Goal: Information Seeking & Learning: Learn about a topic

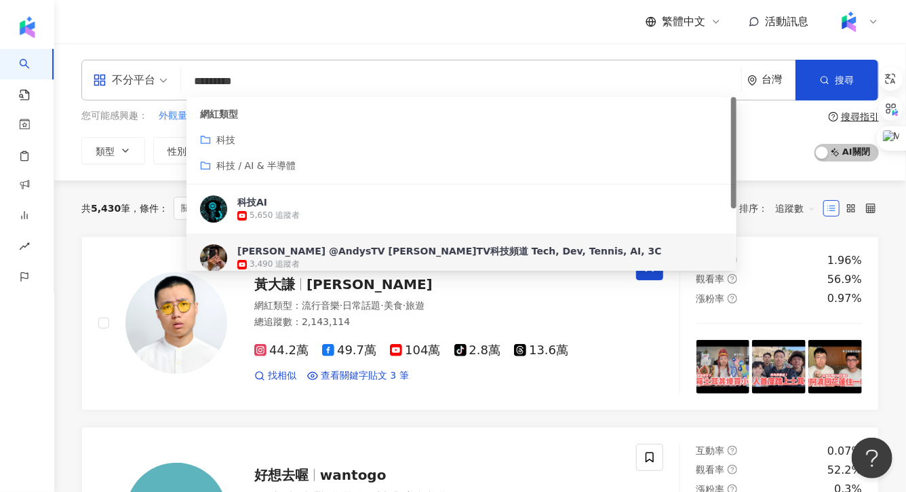
drag, startPoint x: 275, startPoint y: 91, endPoint x: 163, endPoint y: 90, distance: 111.2
click at [163, 90] on div "不分平台 ********* 台灣 搜尋 56906bb6-0eb2-4863-985e-97a1ae54d1d9 2965c53e-4029-4ef2-aa…" at bounding box center [479, 80] width 797 height 41
drag, startPoint x: 281, startPoint y: 85, endPoint x: 179, endPoint y: 85, distance: 101.7
click at [179, 85] on div "不分平台 ********* 台灣 搜尋 56906bb6-0eb2-4863-985e-97a1ae54d1d9 2965c53e-4029-4ef2-aa…" at bounding box center [479, 80] width 797 height 41
paste input "*"
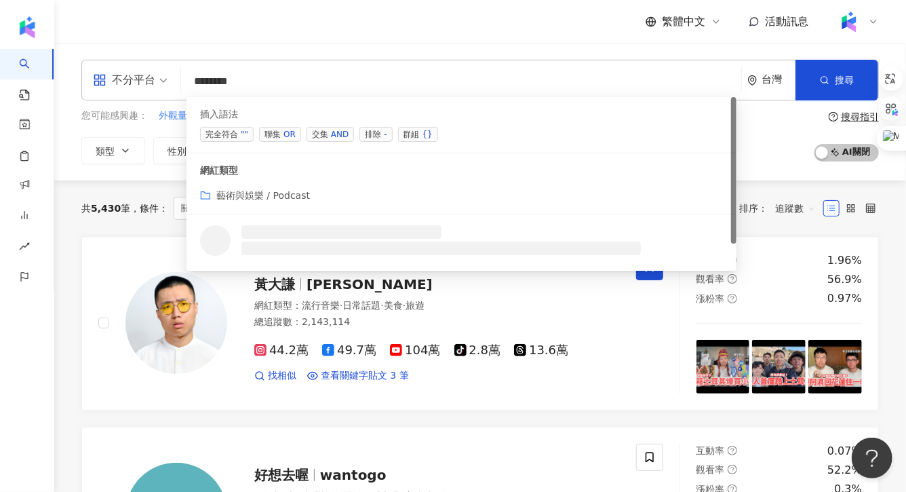
click at [320, 127] on span "交集 AND" at bounding box center [330, 134] width 47 height 15
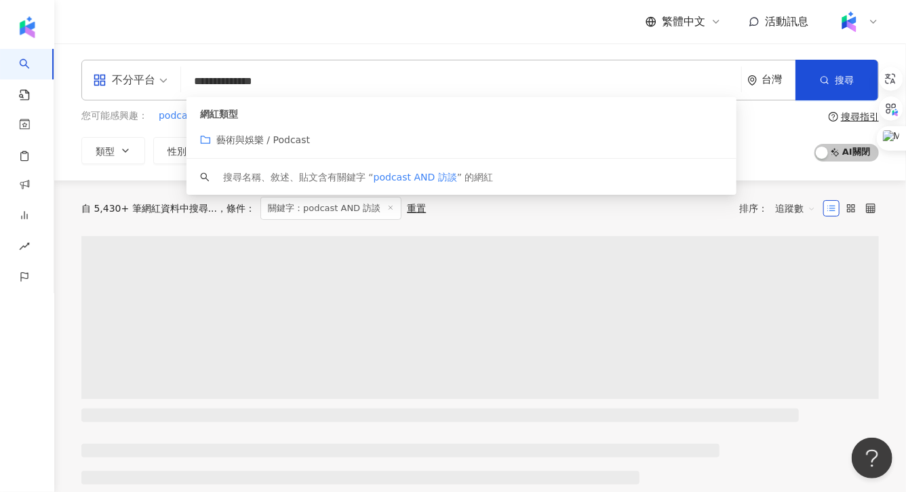
type input "**********"
click at [271, 52] on div "**********" at bounding box center [480, 111] width 852 height 137
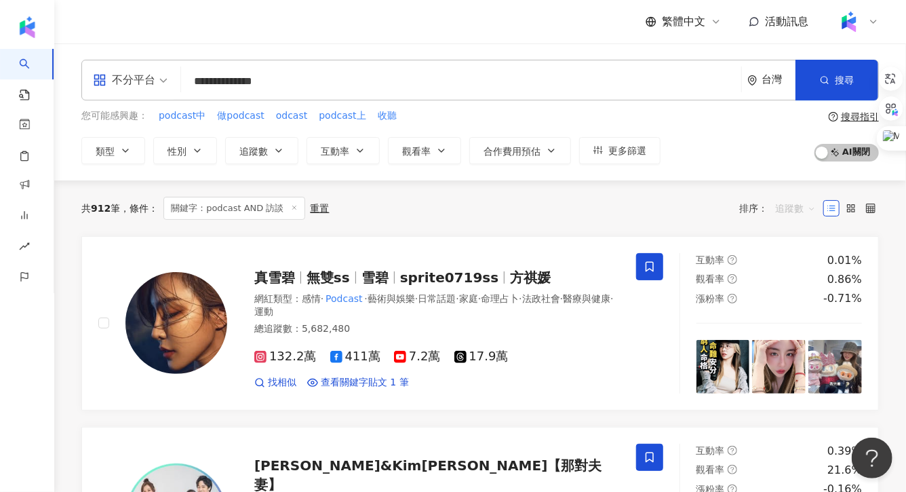
click at [793, 215] on span "追蹤數" at bounding box center [795, 208] width 41 height 22
click at [792, 349] on div "關鍵字" at bounding box center [795, 350] width 34 height 15
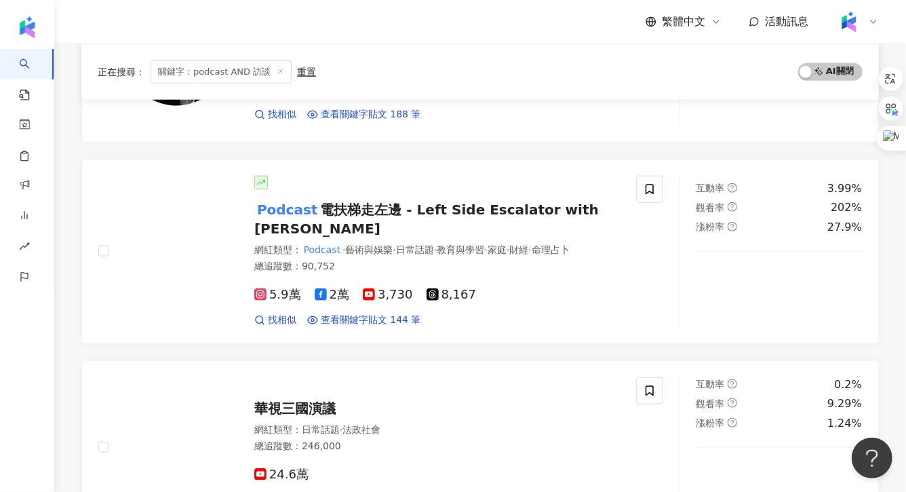
scroll to position [503, 0]
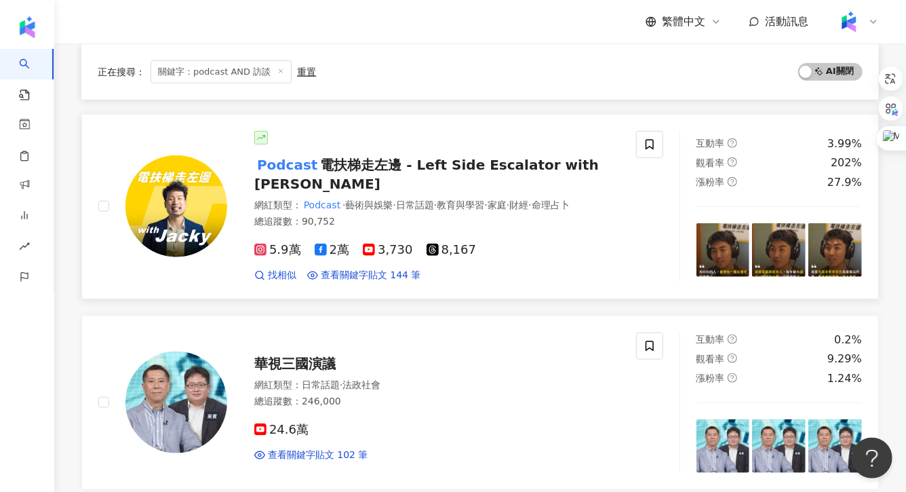
click at [358, 165] on span "電扶梯走左邊 - Left Side Escalator with Jacky" at bounding box center [426, 174] width 344 height 35
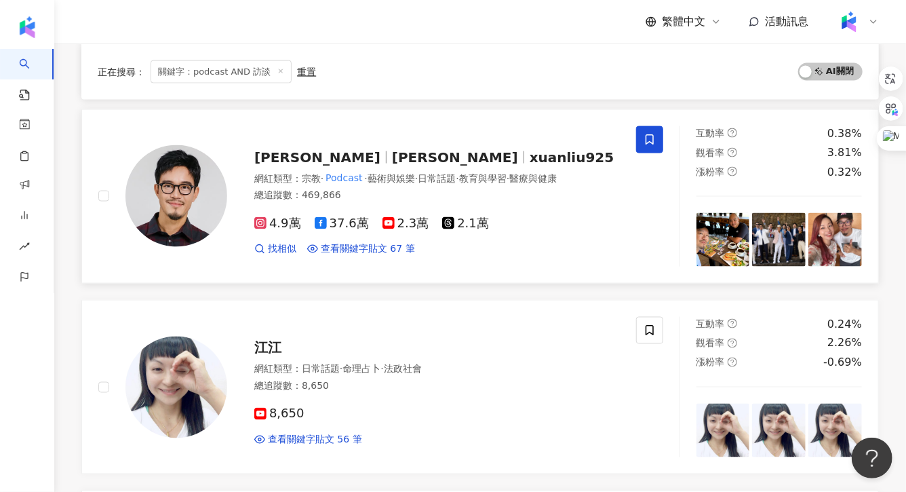
click at [388, 153] on div "XUAN 劉軒 劉軒 xuanliu925" at bounding box center [437, 157] width 366 height 19
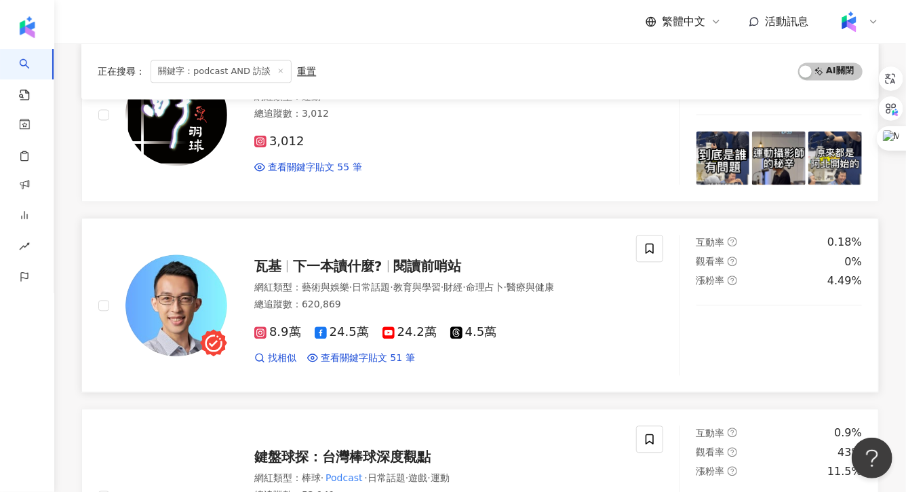
scroll to position [1365, 0]
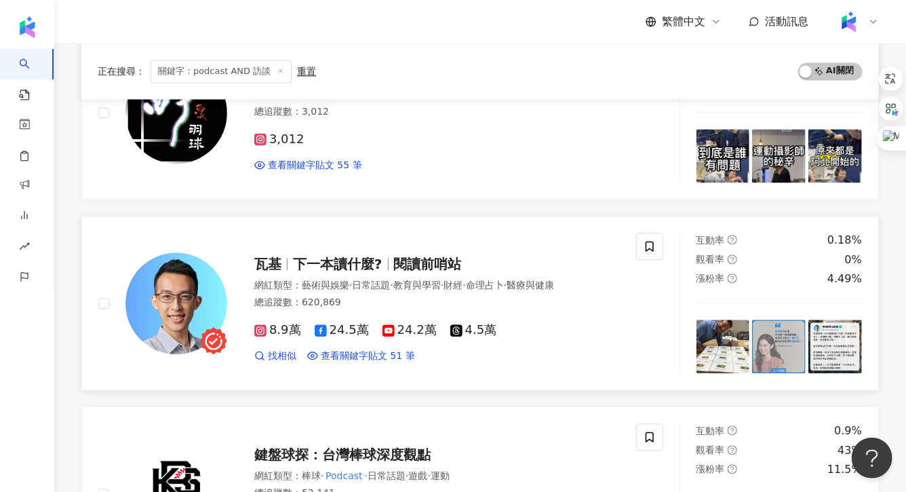
click at [288, 256] on span "瓦基" at bounding box center [273, 264] width 39 height 16
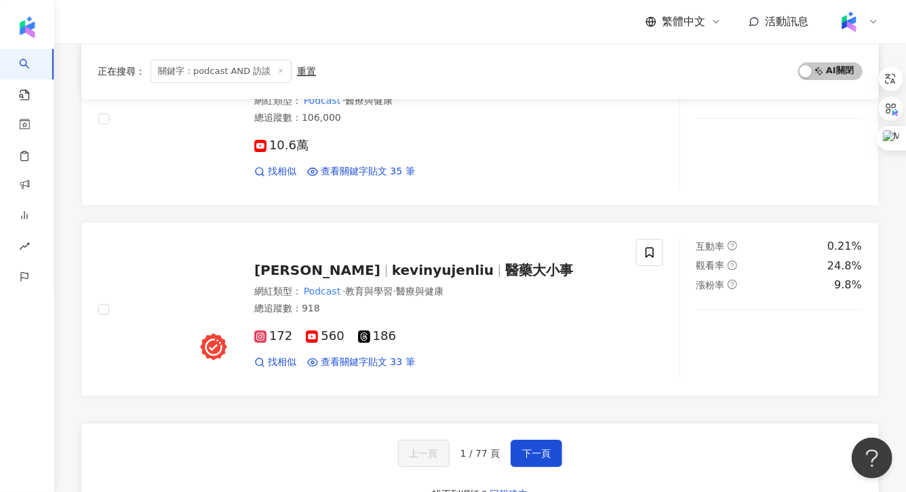
scroll to position [2211, 0]
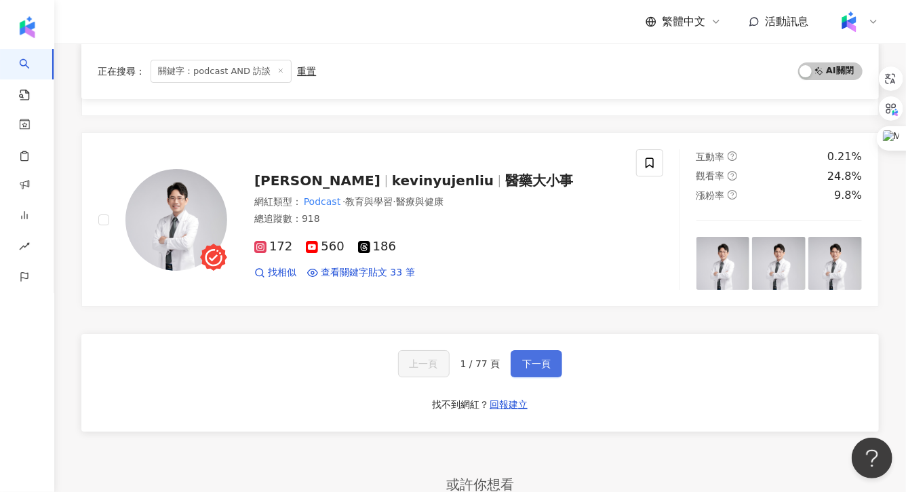
click at [539, 358] on span "下一頁" at bounding box center [536, 363] width 28 height 11
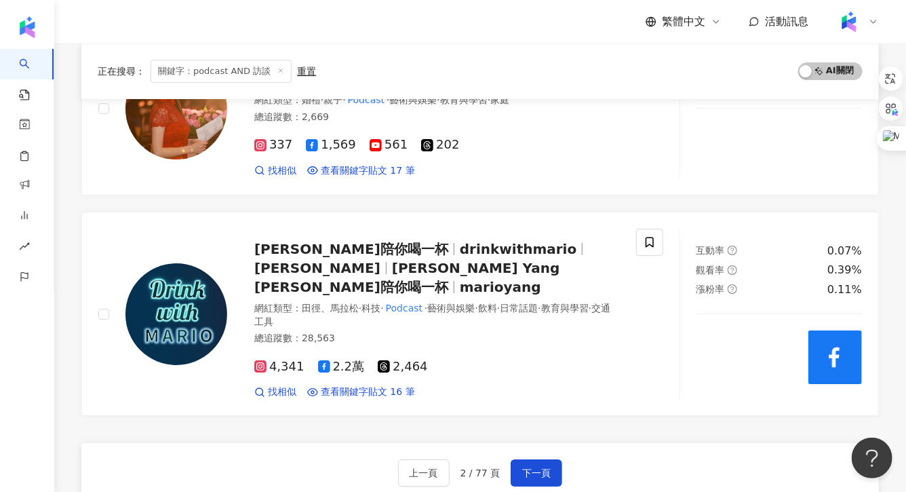
scroll to position [2142, 0]
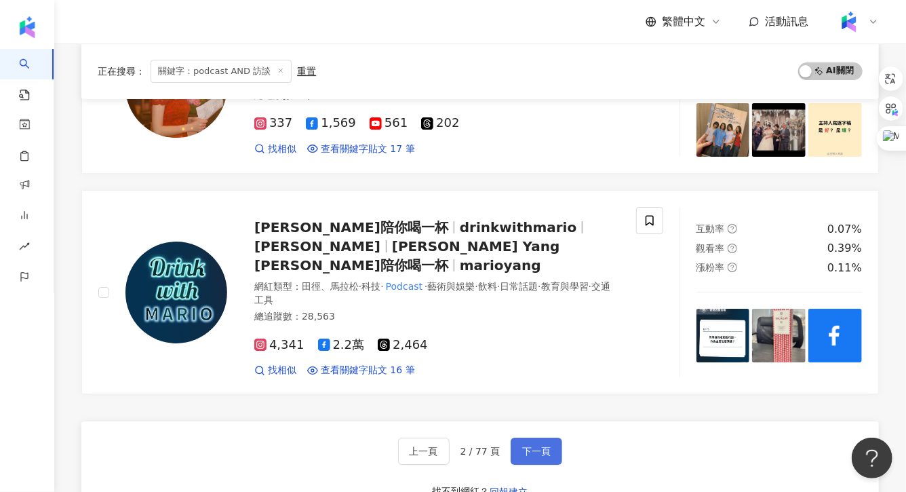
click at [538, 446] on span "下一頁" at bounding box center [536, 451] width 28 height 11
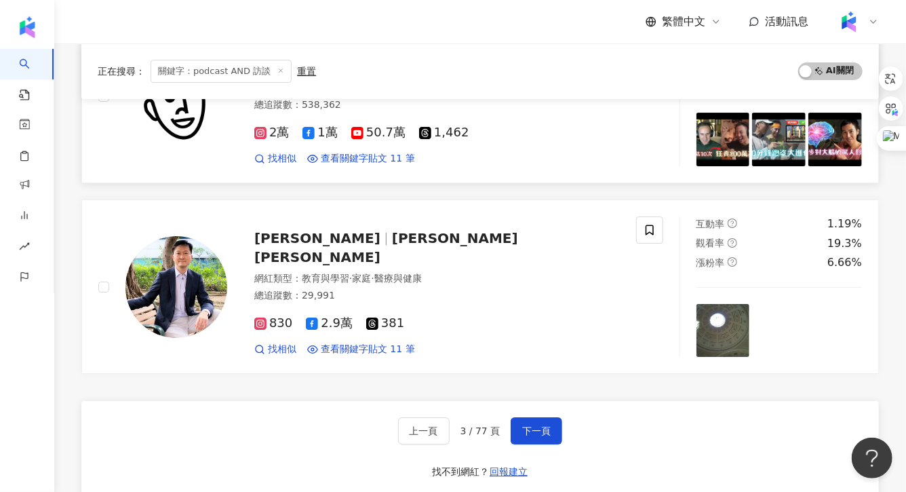
scroll to position [2183, 0]
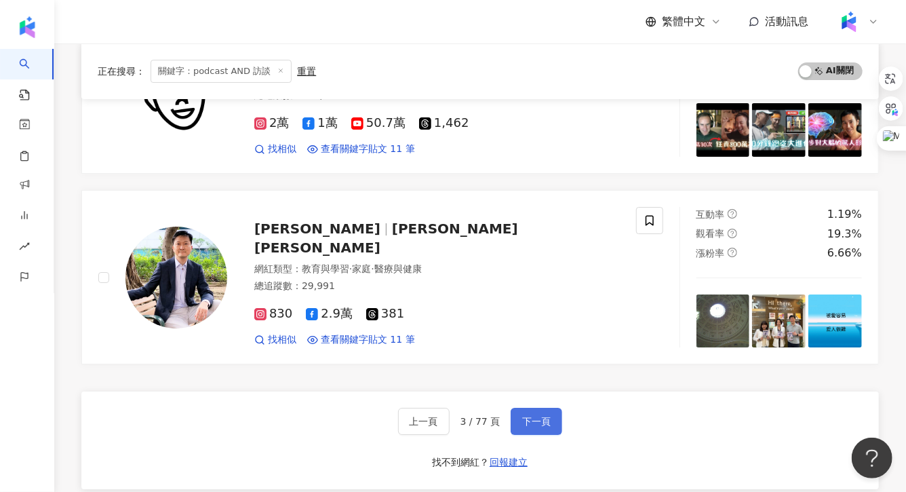
click at [526, 417] on span "下一頁" at bounding box center [536, 421] width 28 height 11
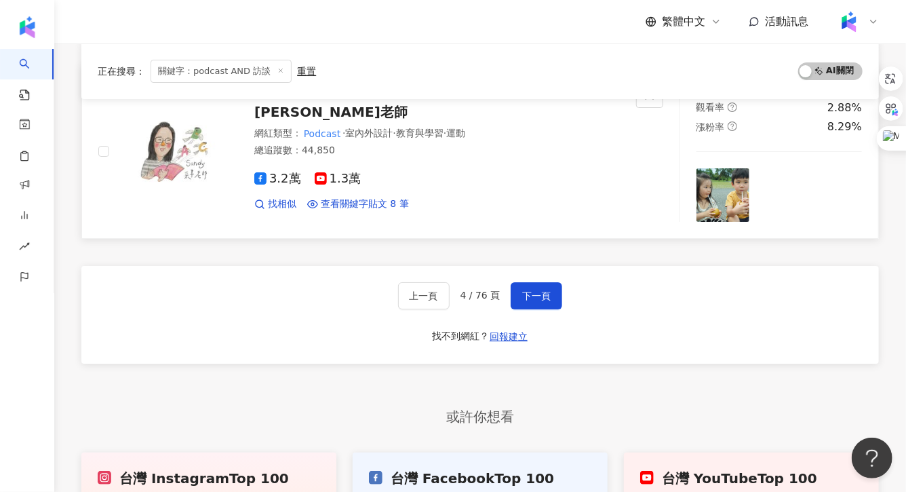
scroll to position [2346, 0]
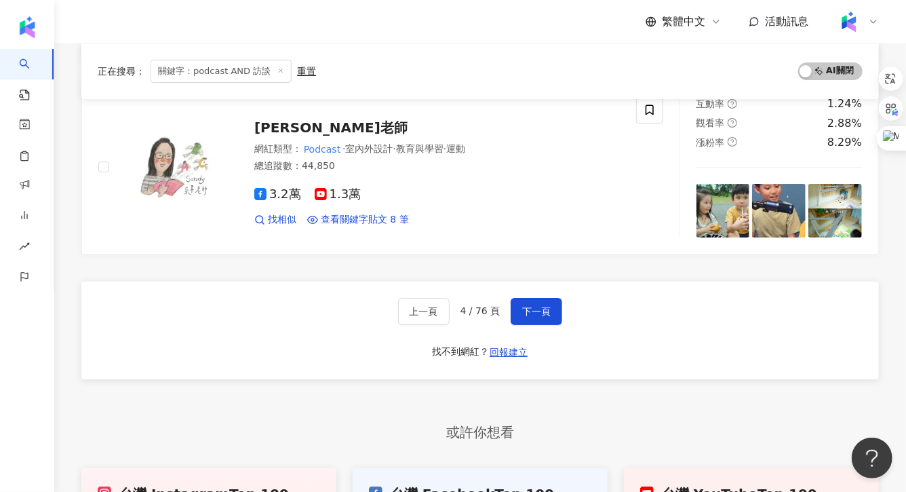
click at [529, 281] on div "上一頁 4 / 76 頁 下一頁 找不到網紅？ 回報建立" at bounding box center [479, 330] width 797 height 98
click at [529, 306] on span "下一頁" at bounding box center [536, 311] width 28 height 11
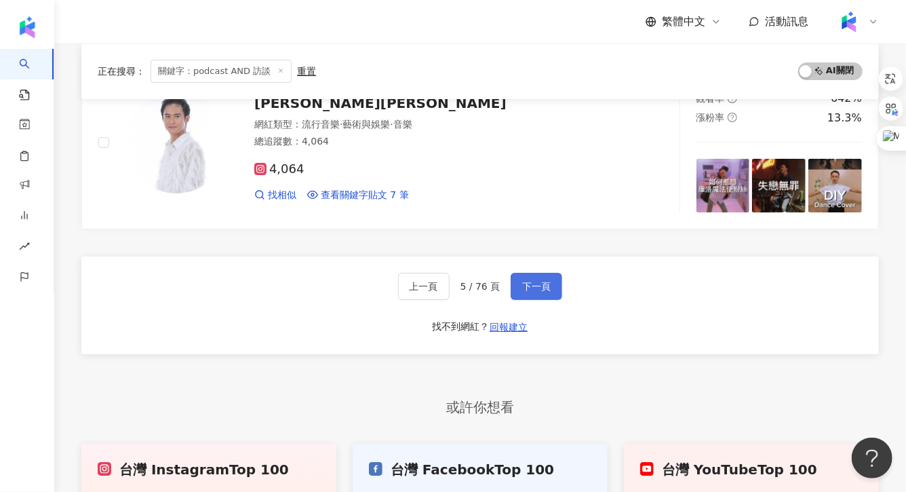
scroll to position [2407, 0]
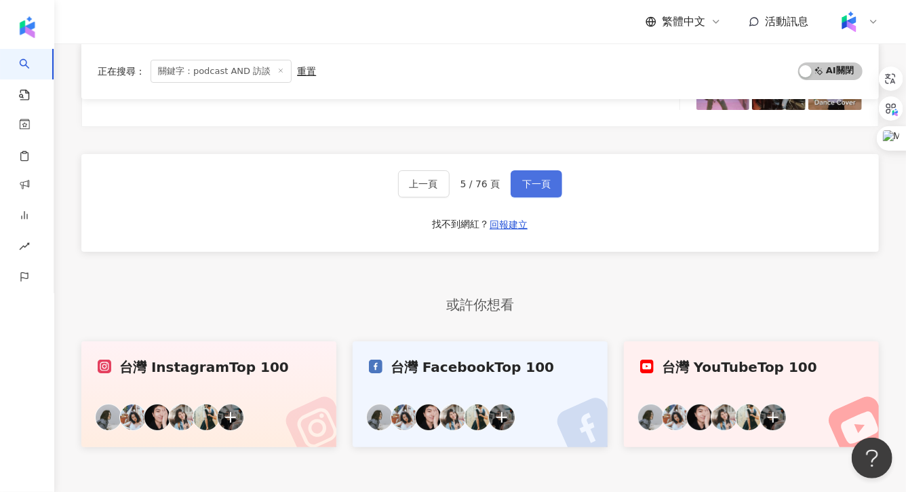
click at [550, 170] on button "下一頁" at bounding box center [537, 183] width 52 height 27
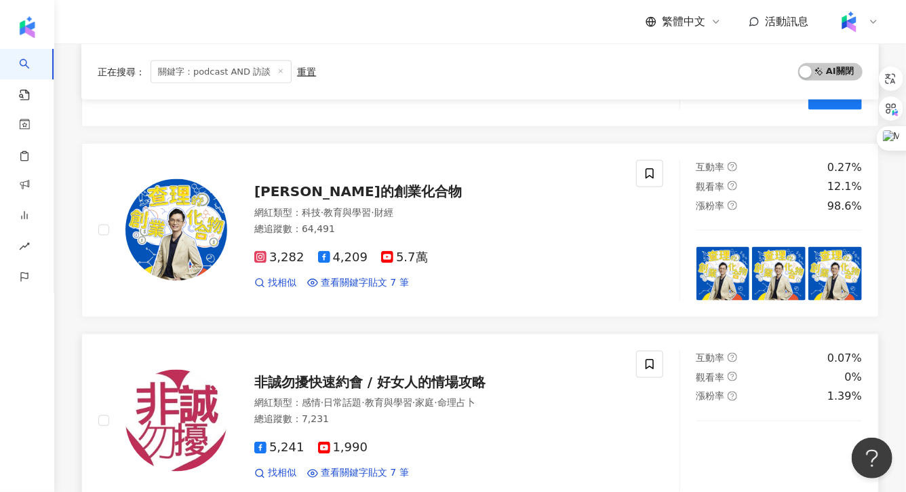
scroll to position [856, 0]
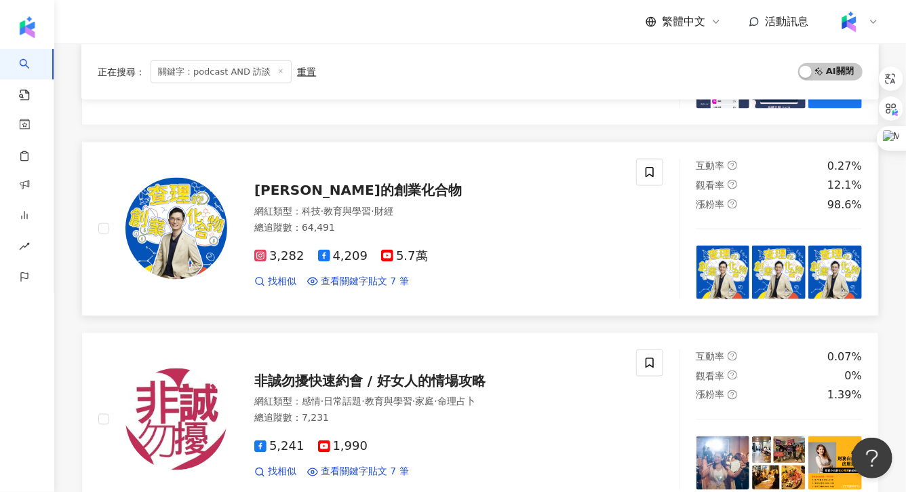
click at [299, 205] on div "網紅類型 ： 科技 · 教育與學習 · 財經" at bounding box center [437, 212] width 366 height 14
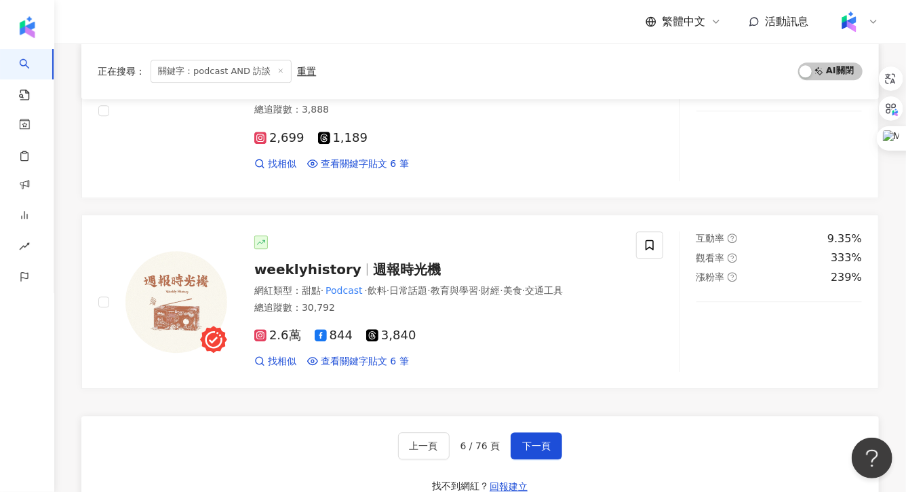
scroll to position [1807, 0]
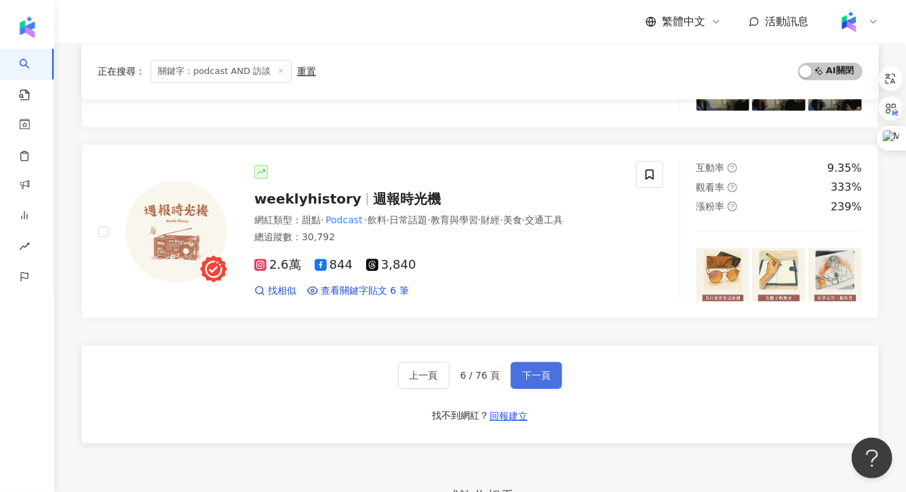
click at [553, 366] on button "下一頁" at bounding box center [537, 374] width 52 height 27
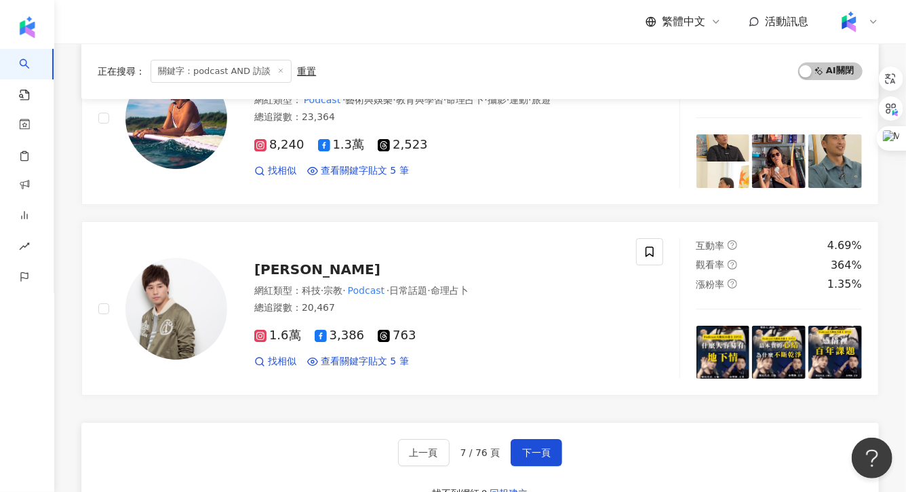
scroll to position [2146, 0]
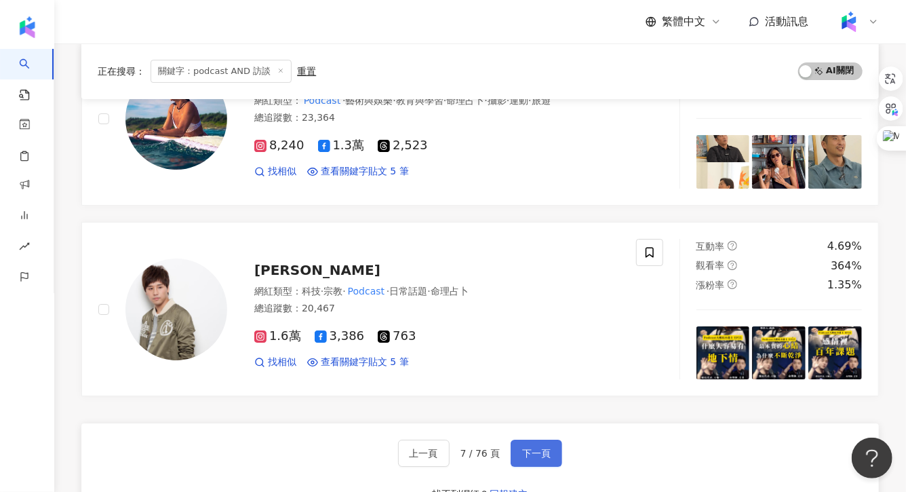
click at [560, 439] on button "下一頁" at bounding box center [537, 452] width 52 height 27
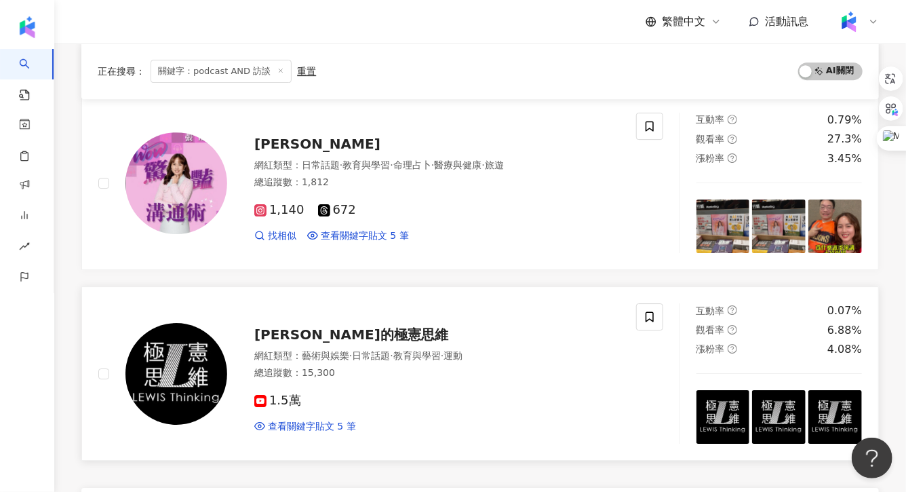
scroll to position [2207, 0]
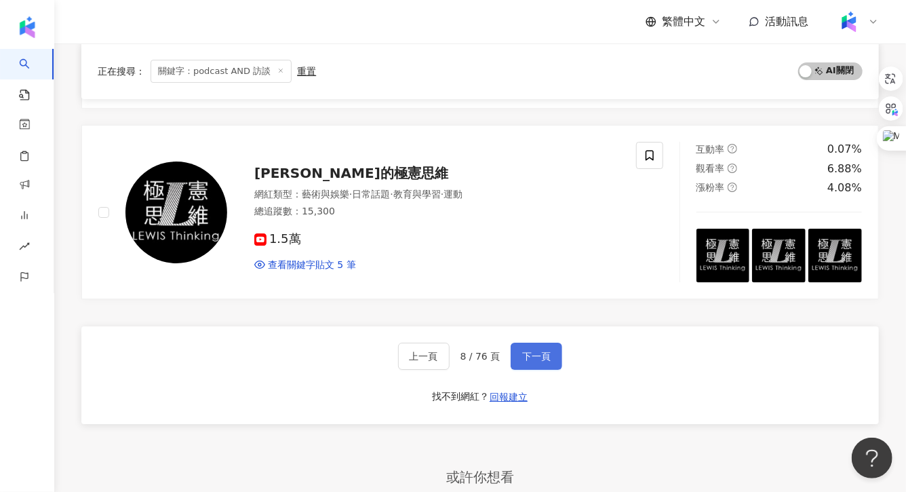
click at [527, 353] on span "下一頁" at bounding box center [536, 356] width 28 height 11
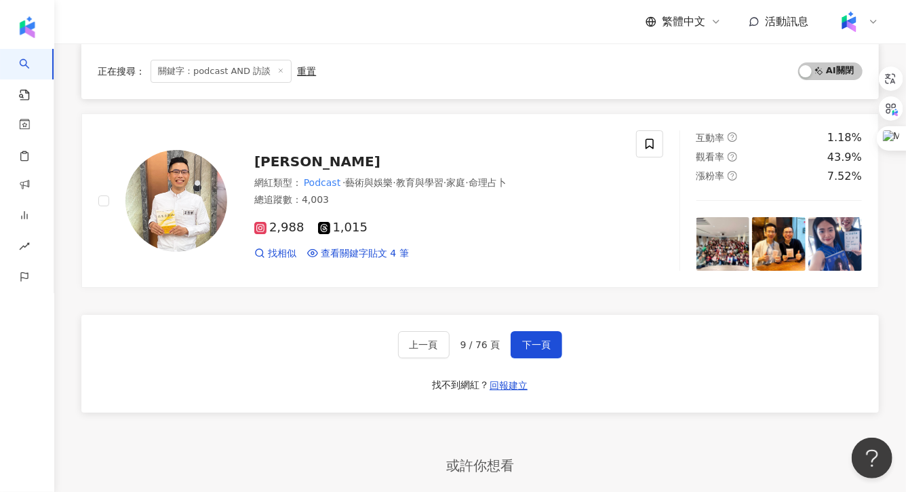
scroll to position [2289, 0]
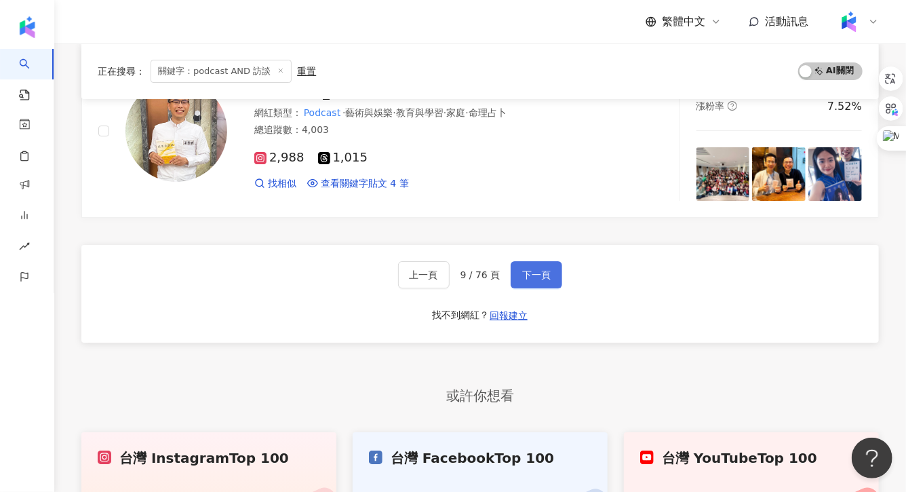
click at [548, 271] on span "下一頁" at bounding box center [536, 274] width 28 height 11
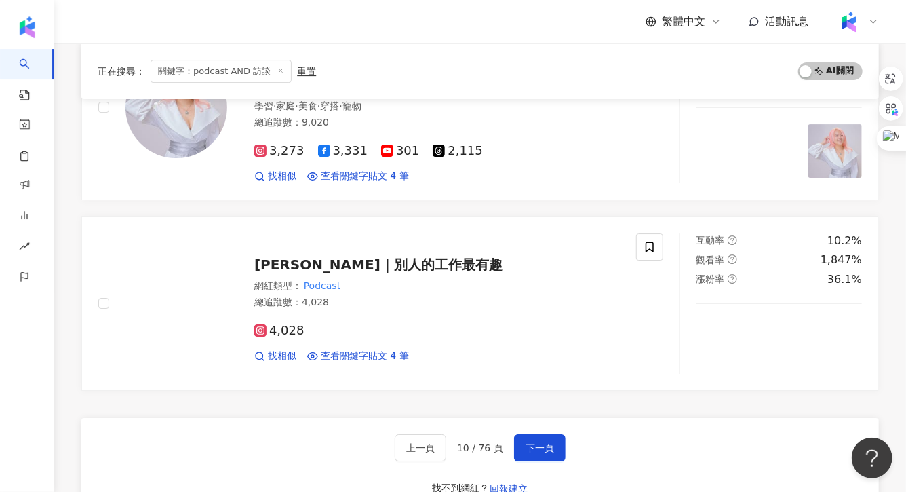
scroll to position [2137, 0]
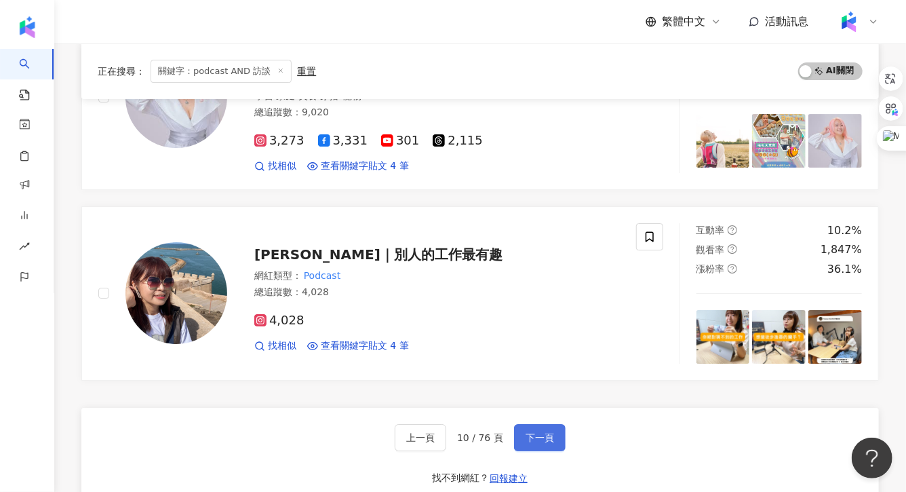
click at [522, 424] on button "下一頁" at bounding box center [540, 437] width 52 height 27
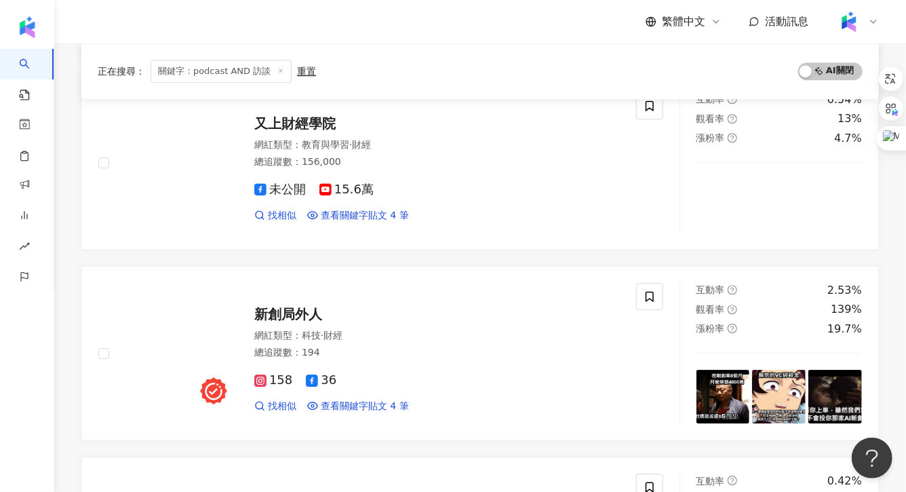
scroll to position [2121, 0]
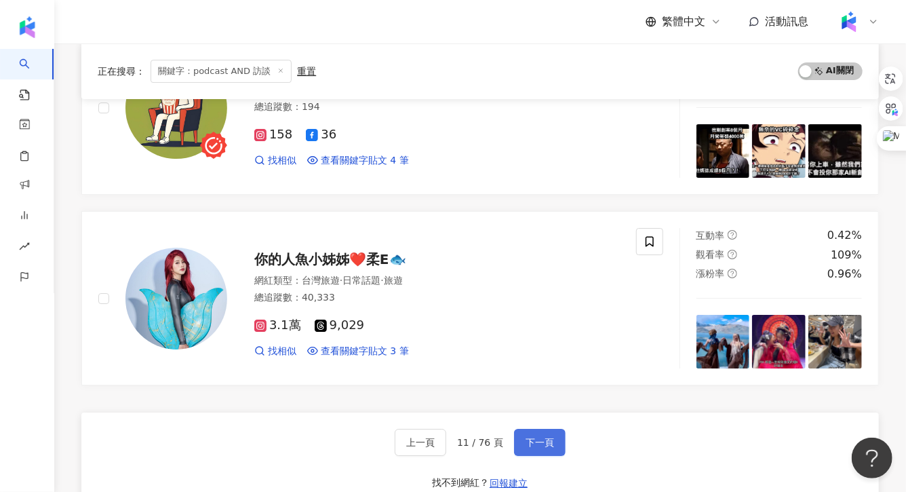
click at [528, 450] on button "下一頁" at bounding box center [540, 442] width 52 height 27
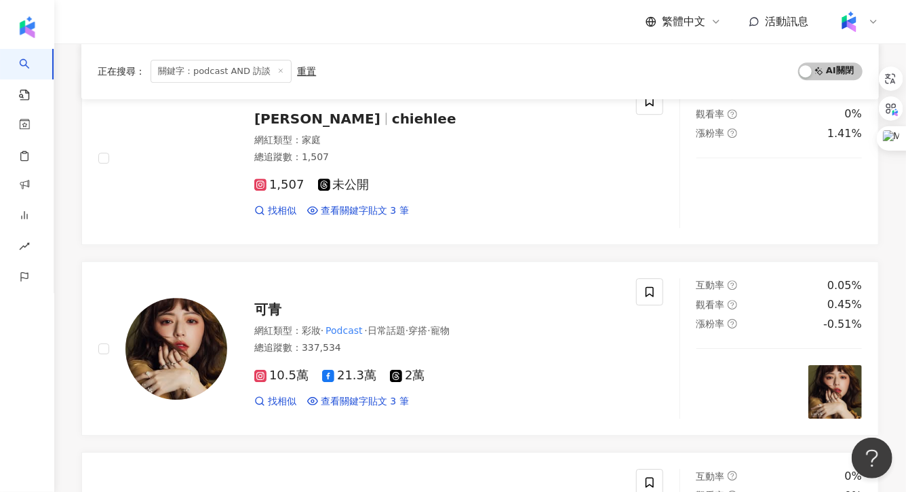
scroll to position [2131, 0]
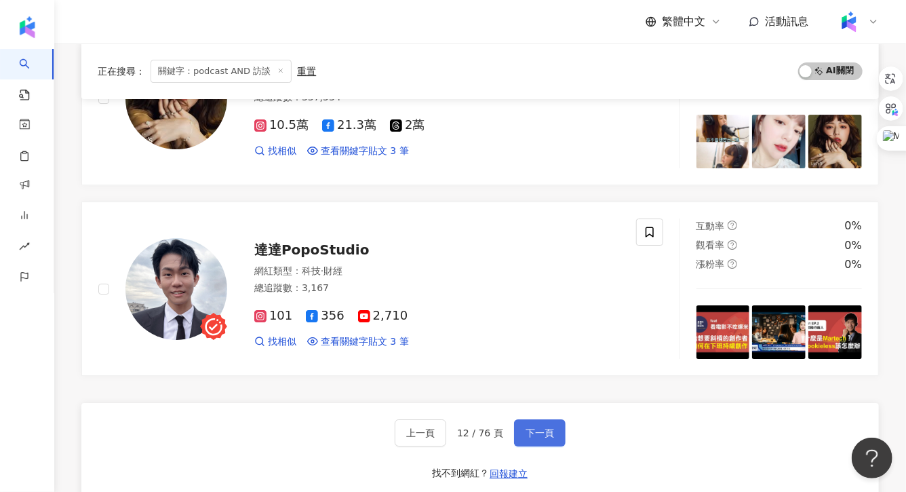
click at [538, 427] on span "下一頁" at bounding box center [540, 432] width 28 height 11
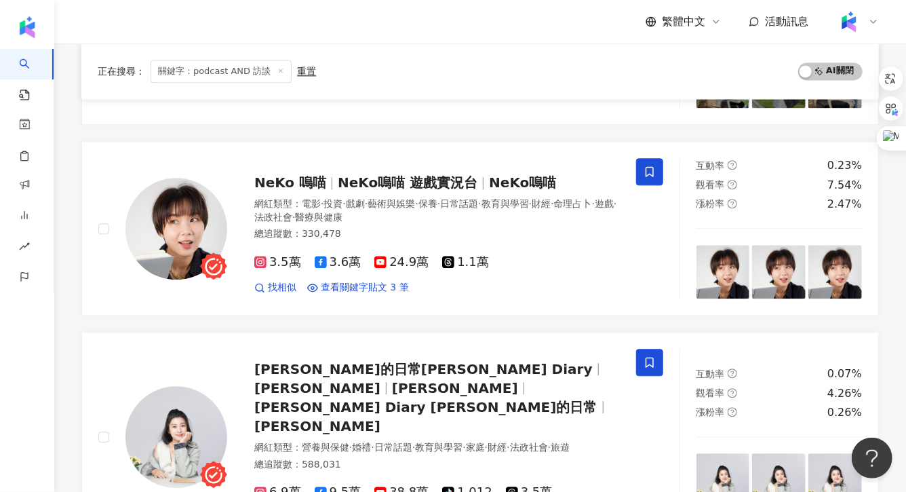
scroll to position [1455, 0]
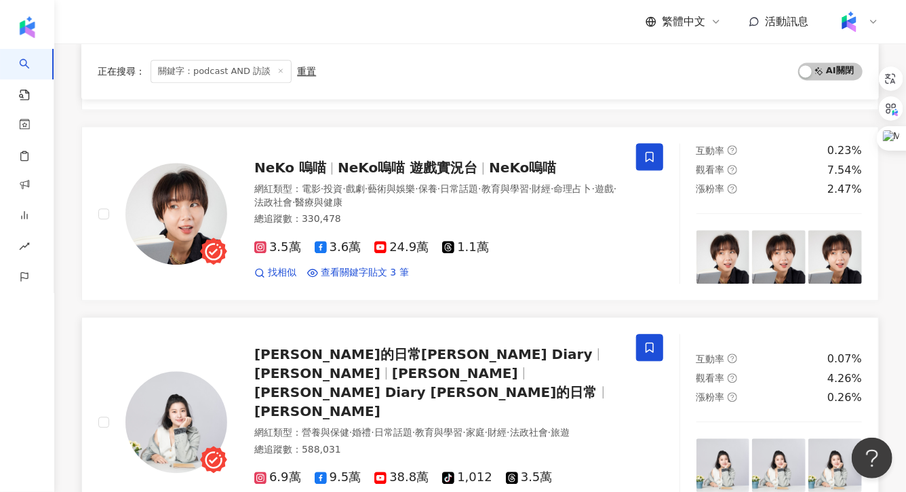
click at [346, 351] on div "艾琳的日常Erin's Diary Erin 艾琳 Erin's Diary 艾琳的日常 黃珮涵" at bounding box center [437, 382] width 366 height 76
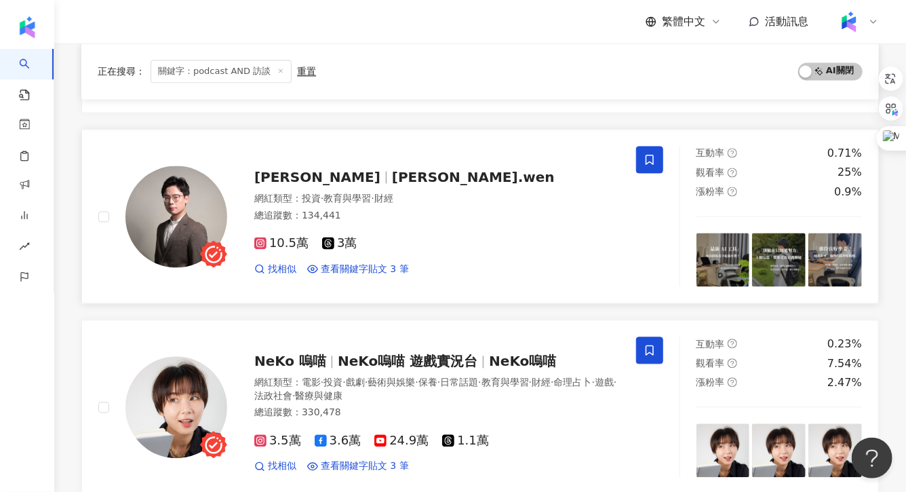
click at [279, 157] on div "亨利溫 henry.wen 網紅類型 ： 投資 · 教育與學習 · 財經 總追蹤數 ： 134,441 10.5萬 3萬 找相似 查看關鍵字貼文 3 筆" at bounding box center [367, 216] width 538 height 140
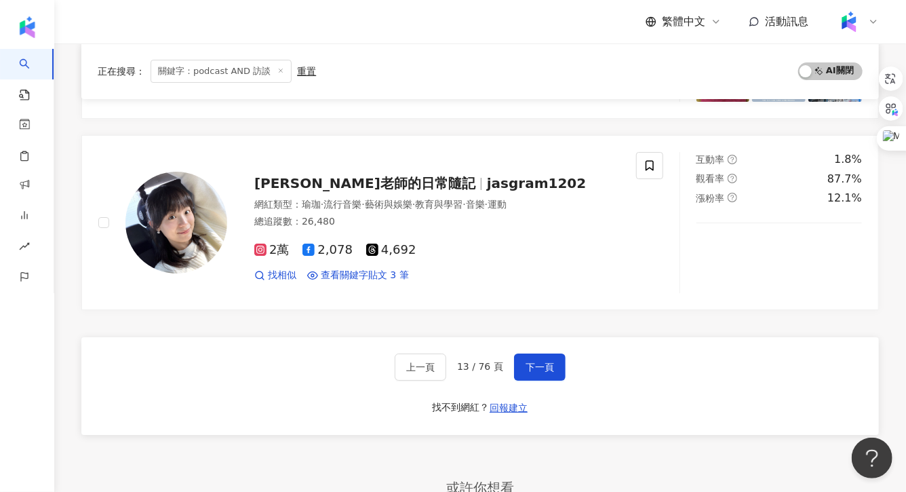
scroll to position [2247, 0]
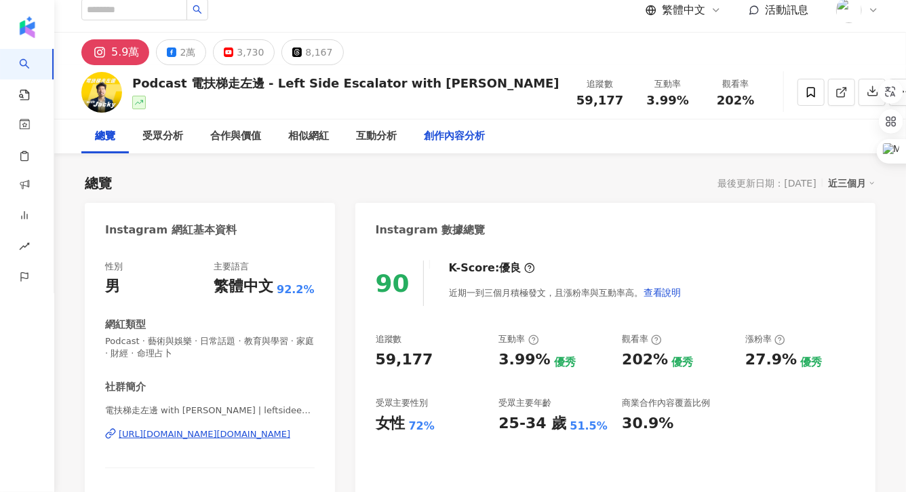
click at [472, 138] on div "創作內容分析" at bounding box center [454, 136] width 61 height 16
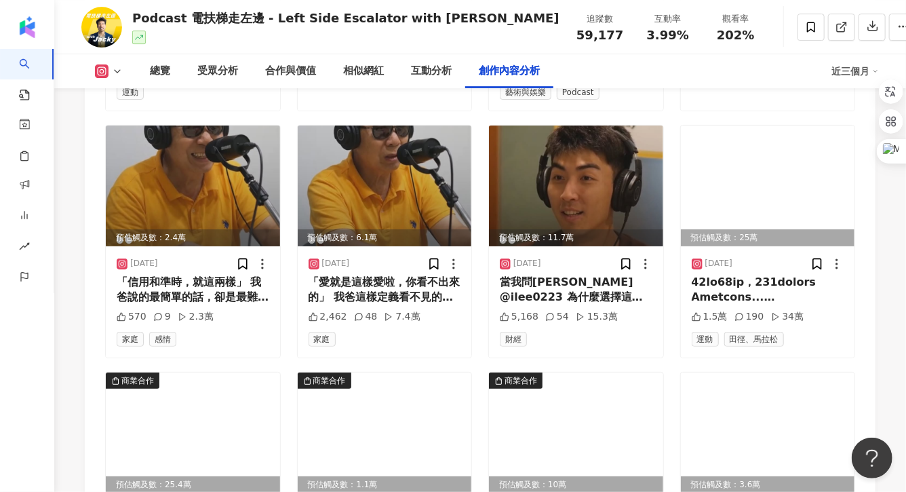
scroll to position [4747, 0]
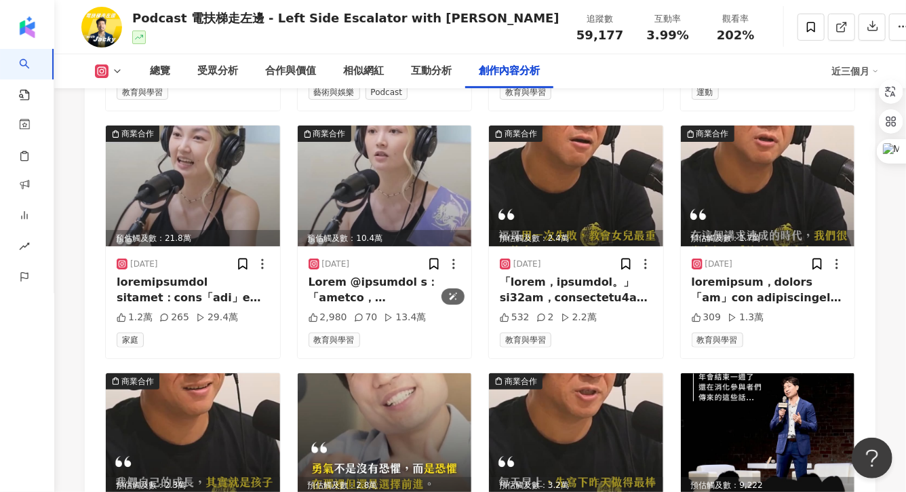
scroll to position [5342, 0]
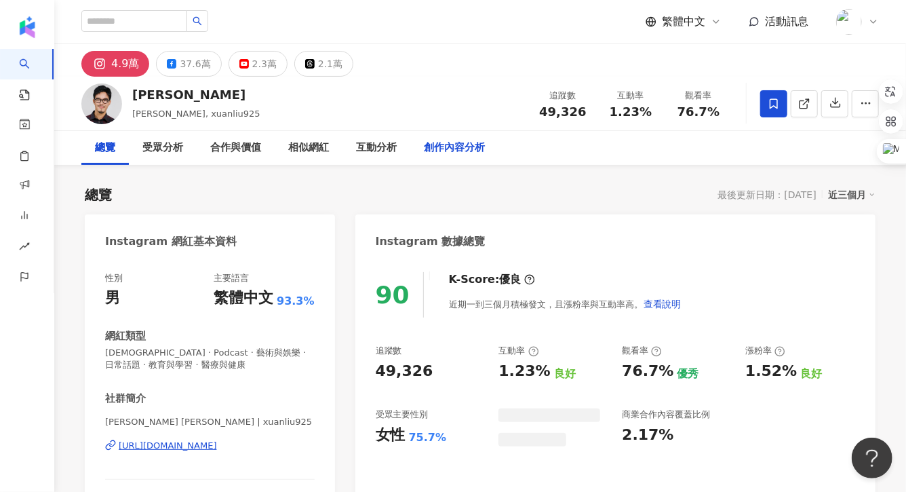
click at [467, 153] on div "創作內容分析" at bounding box center [454, 148] width 61 height 16
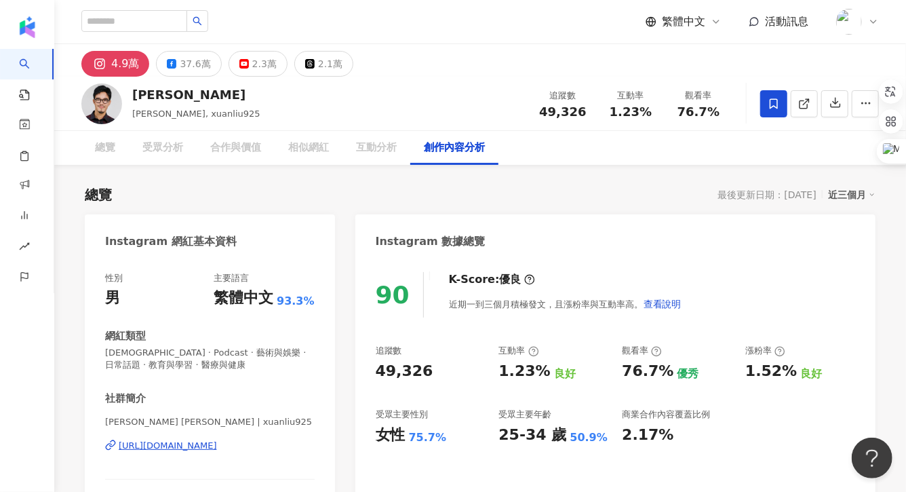
click at [460, 149] on div "創作內容分析" at bounding box center [454, 148] width 61 height 16
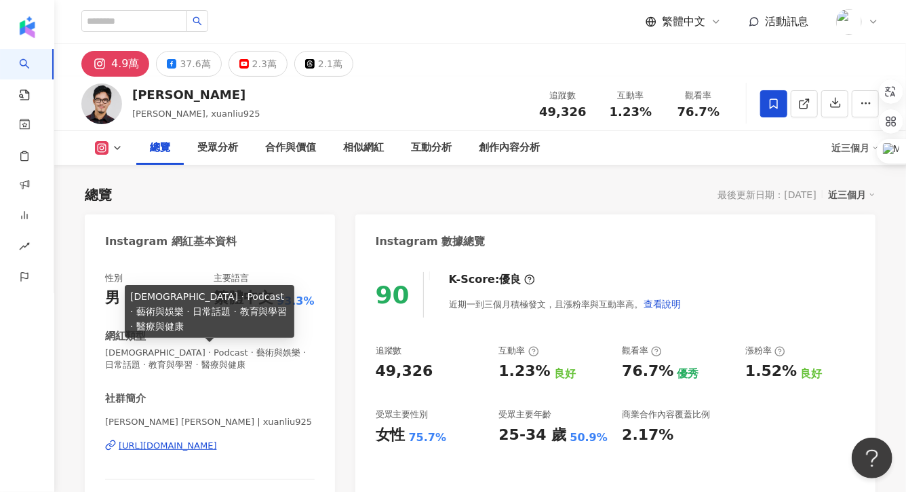
scroll to position [112, 0]
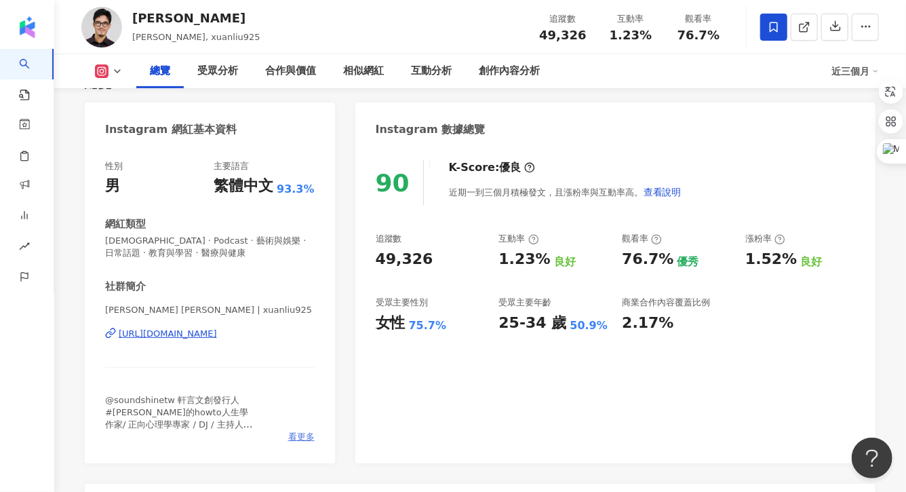
click at [295, 435] on span "看更多" at bounding box center [301, 437] width 26 height 12
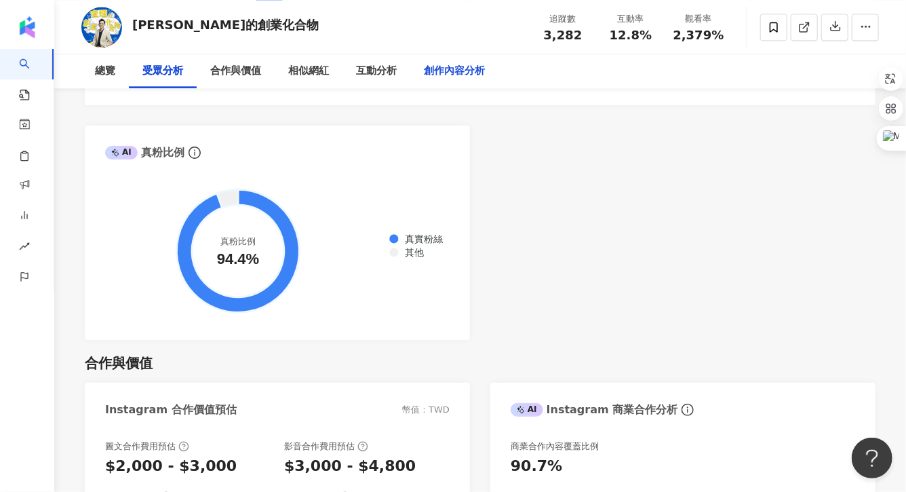
click at [438, 82] on div "創作內容分析" at bounding box center [454, 71] width 88 height 34
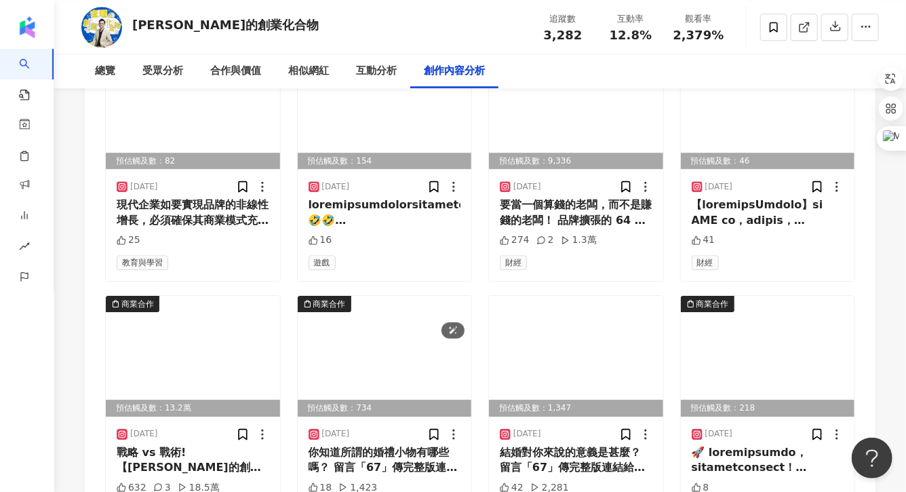
scroll to position [4524, 0]
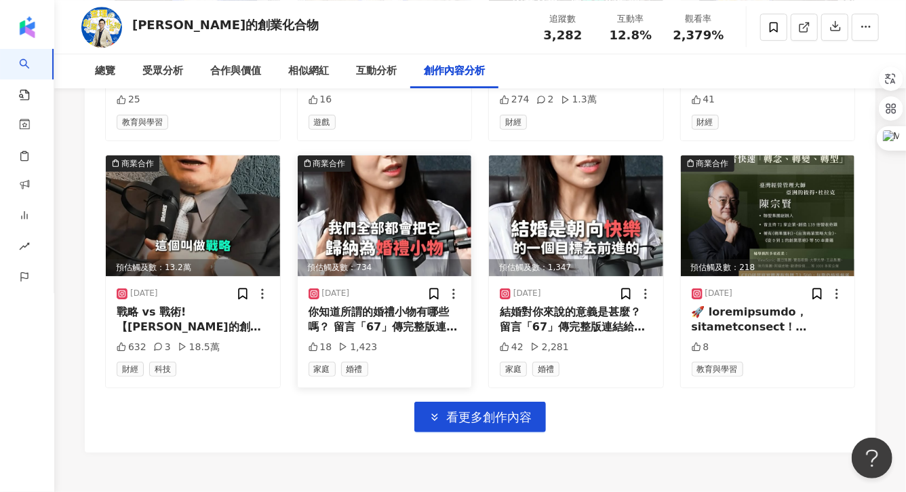
click at [365, 315] on div "你知道所謂的婚禮小物有哪些嗎？ 留言「67」傳完整版連結給你～～ #婚禮小物 #結婚 #贈禮 #婚姻 #創業 #查理的創業化合物 #感情 #podcast" at bounding box center [385, 319] width 153 height 31
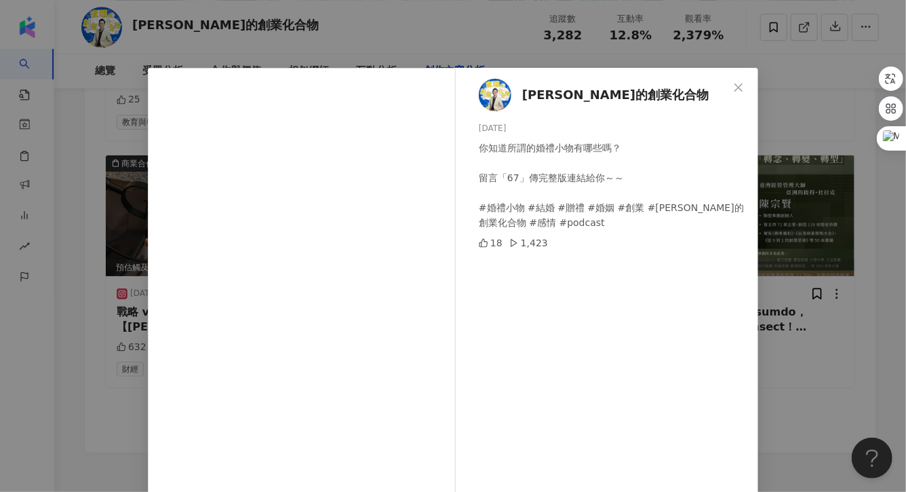
click at [791, 191] on div "查理的創業化合物 2025/2/26 你知道所謂的婚禮小物有哪些嗎？ 留言「67」傳完整版連結給你～～ #婚禮小物 #結婚 #贈禮 #婚姻 #創業 #查理的創…" at bounding box center [453, 246] width 906 height 492
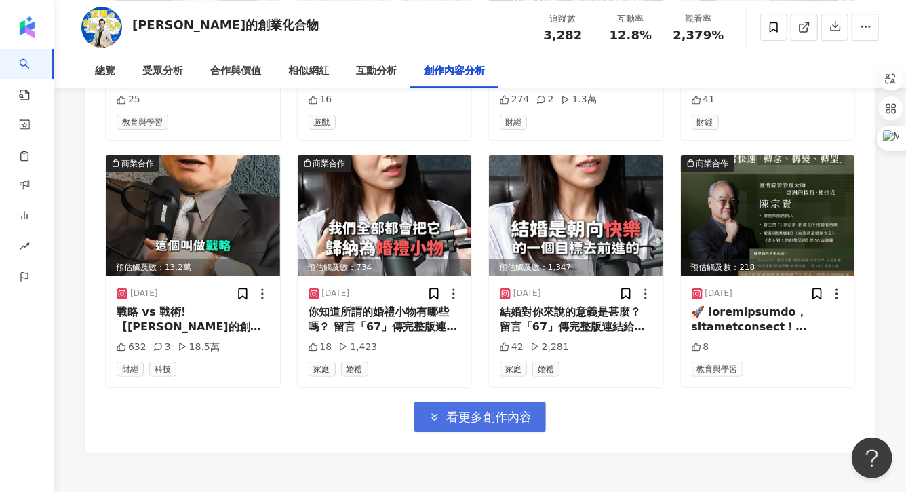
click at [484, 402] on button "看更多創作內容" at bounding box center [480, 416] width 132 height 31
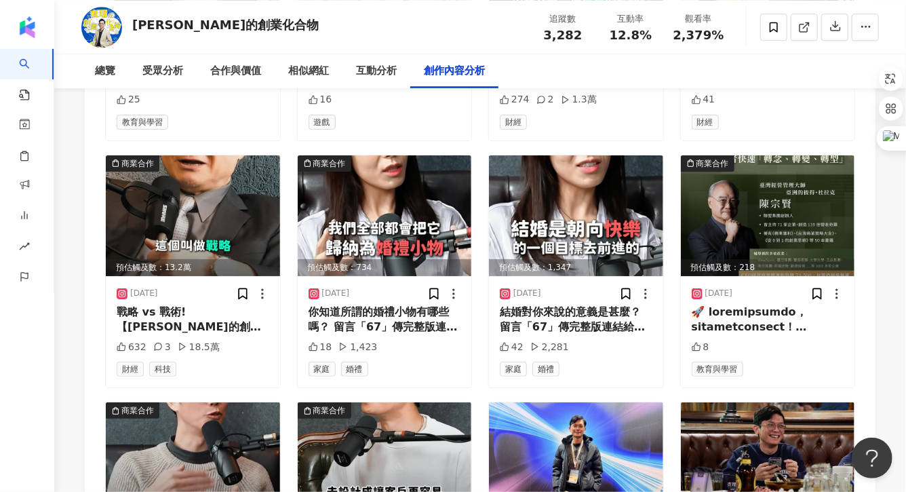
scroll to position [4674, 0]
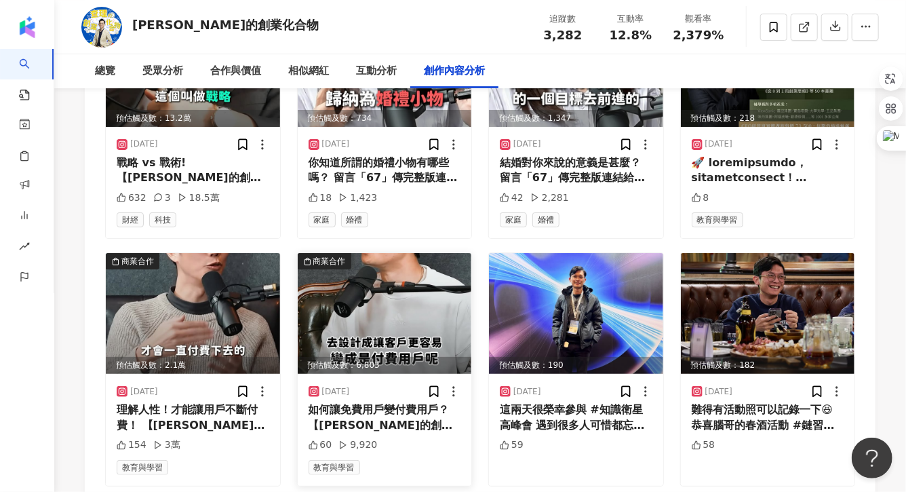
click at [379, 429] on div "如何讓免費用戶變付費用戶？ 【查理的創業化合物 x 百億遊戲營運行銷全攻略】#早鳥限時低於5折 👉輸入折扣碼「查理game350」可以再折350元！ 👉課程超…" at bounding box center [385, 417] width 153 height 31
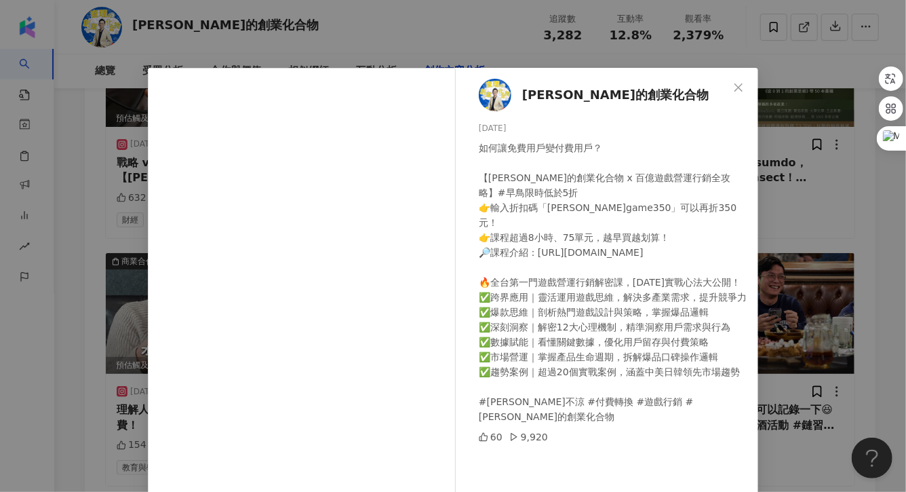
click at [773, 213] on div "查理的創業化合物 2025/2/19 如何讓免費用戶變付費用戶？ 【查理的創業化合物 x 百億遊戲營運行銷全攻略】#早鳥限時低於5折 👉輸入折扣碼「查理gam…" at bounding box center [453, 246] width 906 height 492
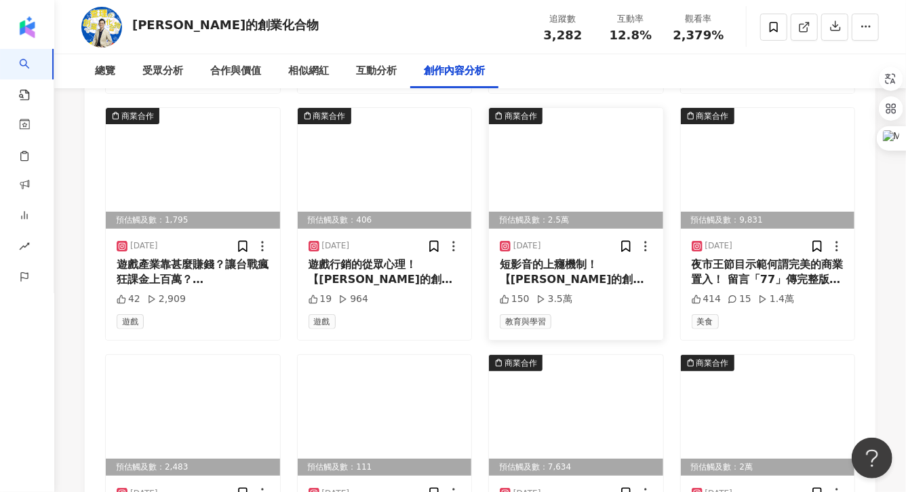
scroll to position [5068, 0]
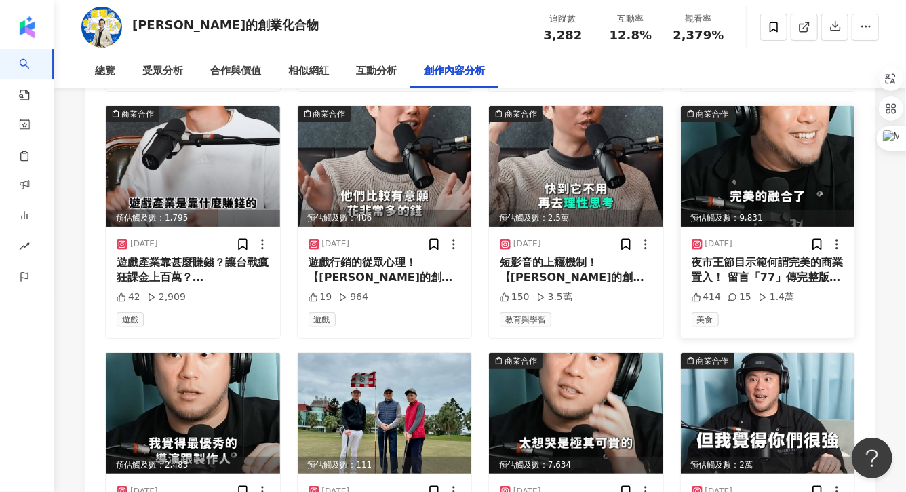
click at [734, 269] on div "夜市王節目示範何謂完美的商業置入！ 留言「77」傳完整版連結給你～～ #夜市王 #我的檔期 #節目 #業配 #台灣夜市 #台灣 #夜市美食 #李伯恩 #謝乾乾…" at bounding box center [768, 270] width 153 height 31
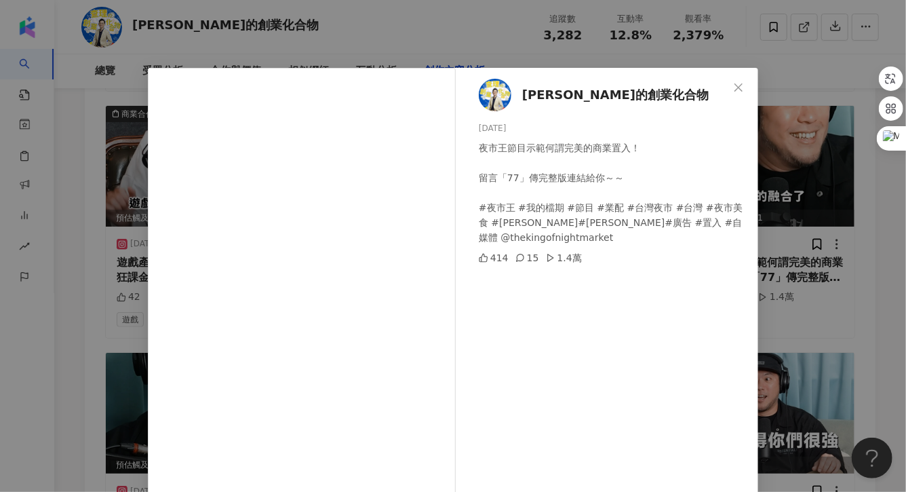
scroll to position [117, 0]
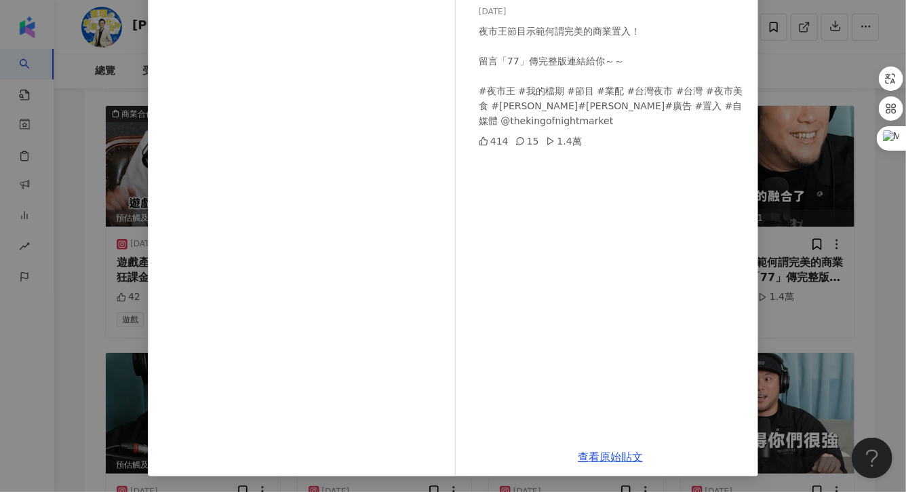
click at [813, 218] on div "查理的創業化合物 2025/2/12 夜市王節目示範何謂完美的商業置入！ 留言「77」傳完整版連結給你～～ #夜市王 #我的檔期 #節目 #業配 #台灣夜市 …" at bounding box center [453, 246] width 906 height 492
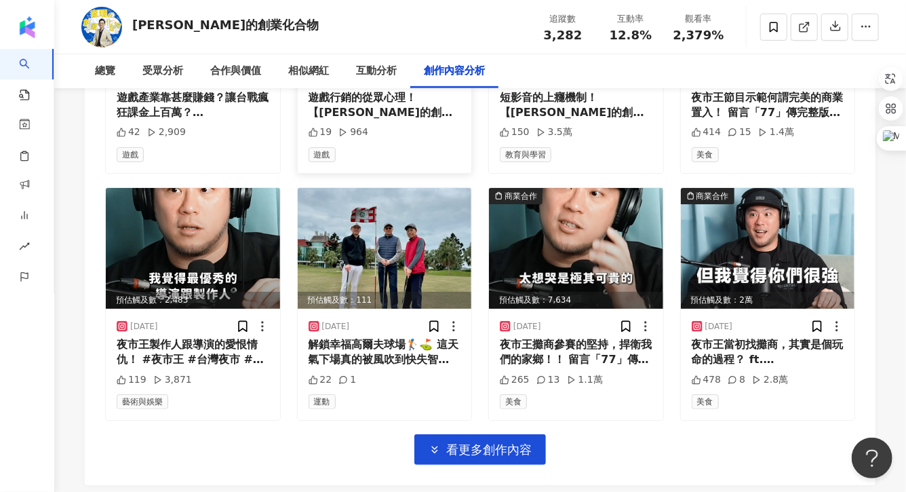
scroll to position [5249, 0]
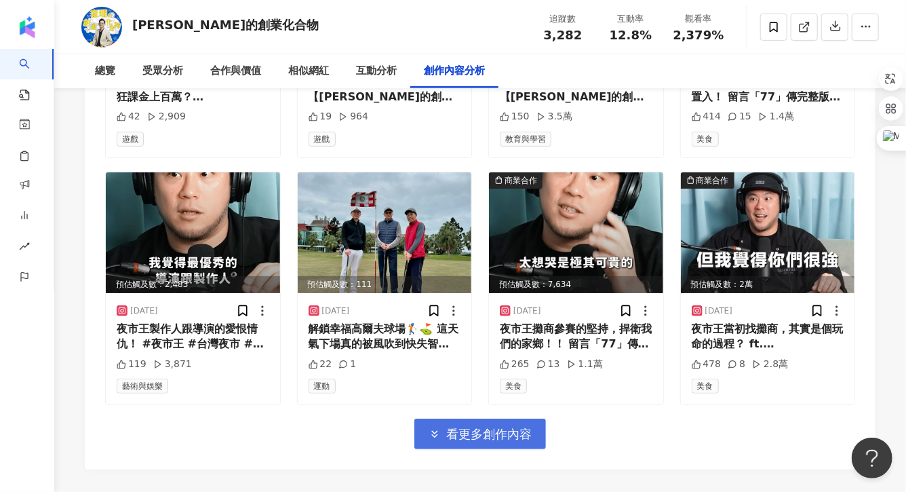
click at [452, 436] on span "看更多創作內容" at bounding box center [488, 434] width 85 height 15
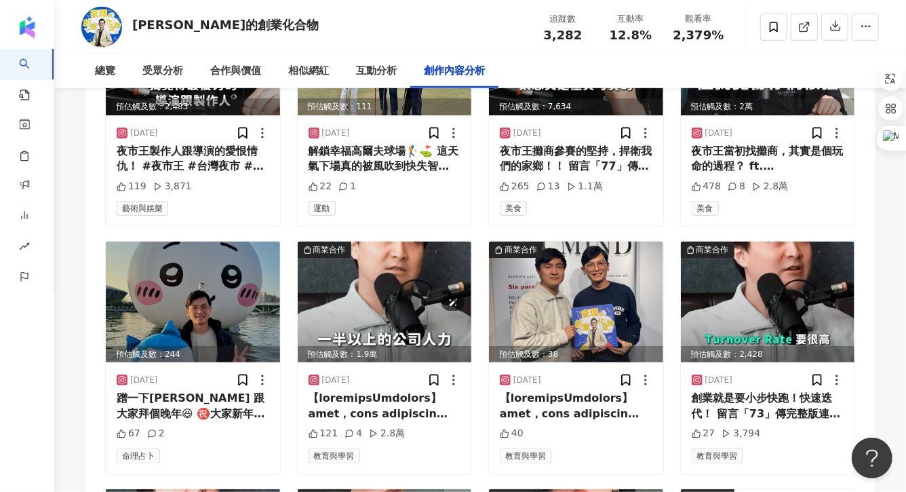
scroll to position [5494, 0]
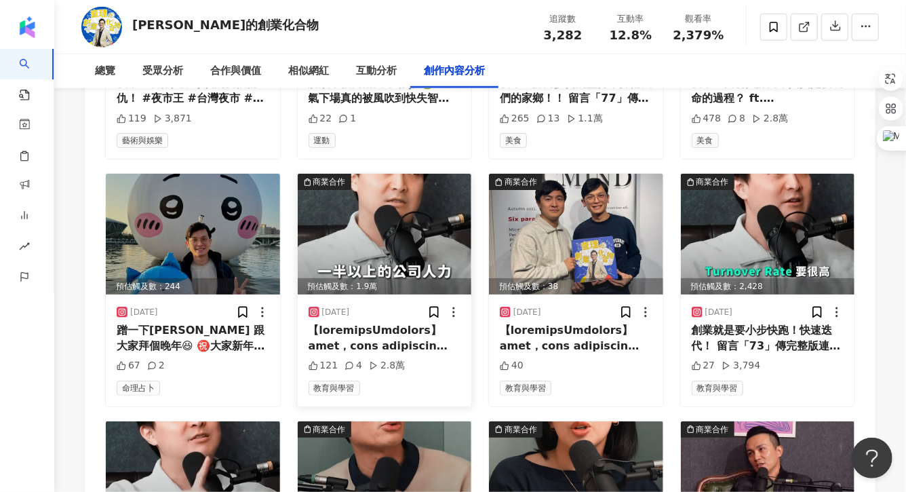
click at [419, 340] on div at bounding box center [385, 338] width 153 height 31
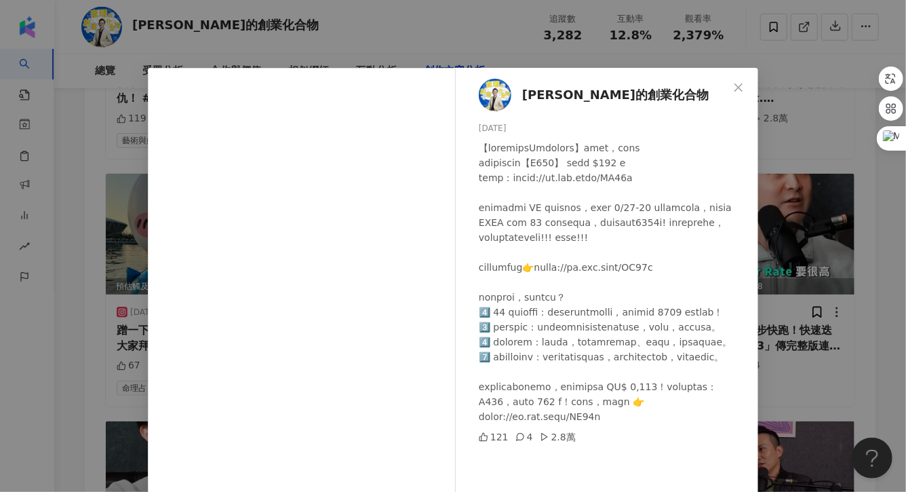
click at [785, 223] on div "查理的創業化合物 2025/1/27 121 4 2.8萬 查看原始貼文" at bounding box center [453, 246] width 906 height 492
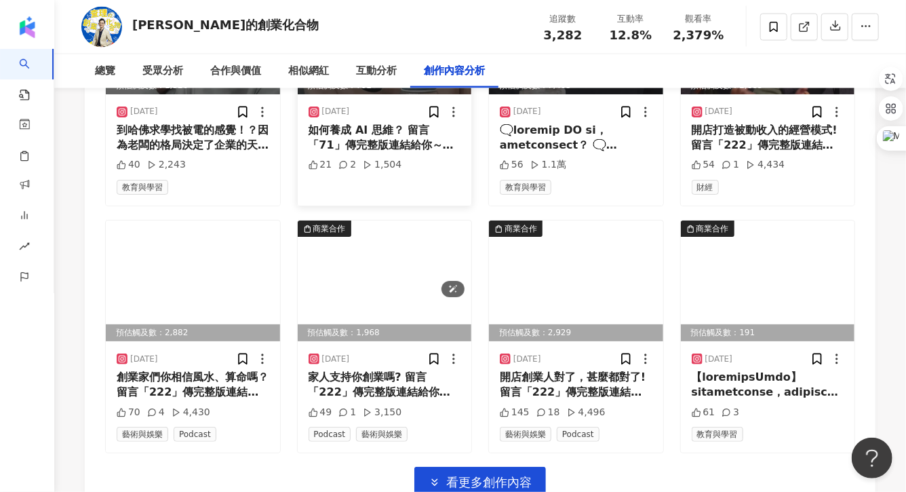
scroll to position [6033, 0]
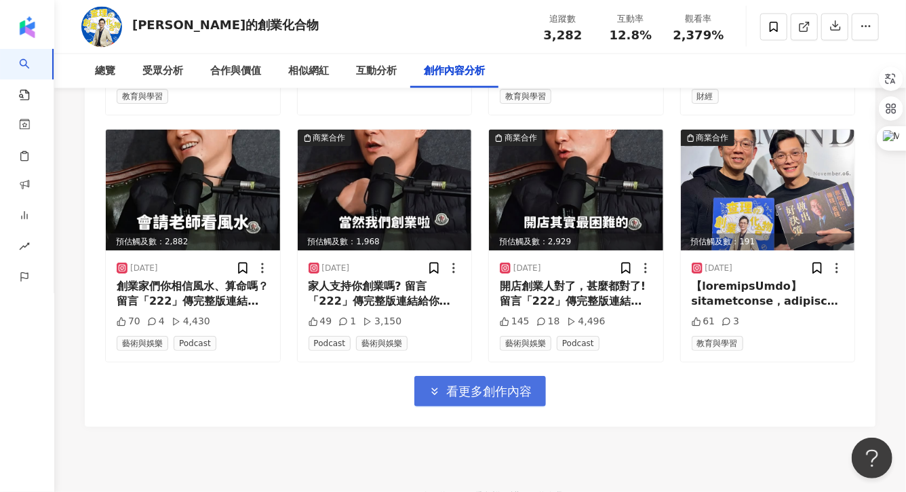
click at [435, 391] on icon "button" at bounding box center [435, 391] width 12 height 12
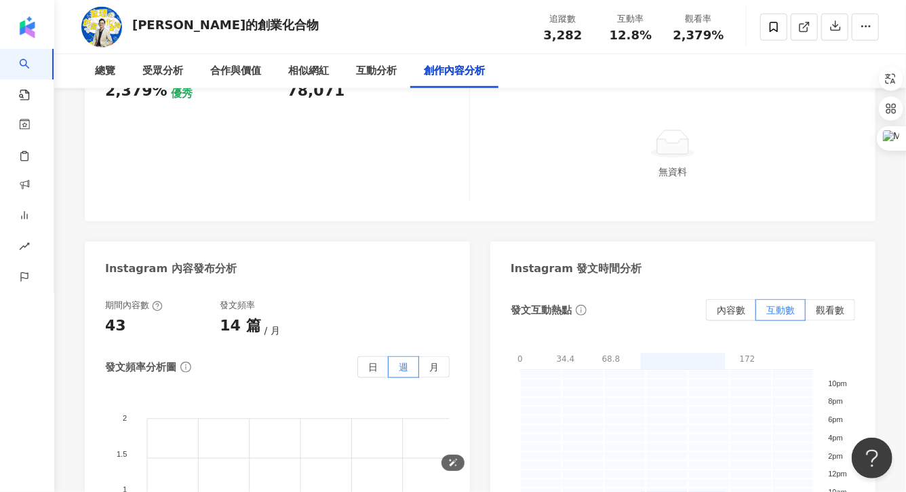
scroll to position [2812, 0]
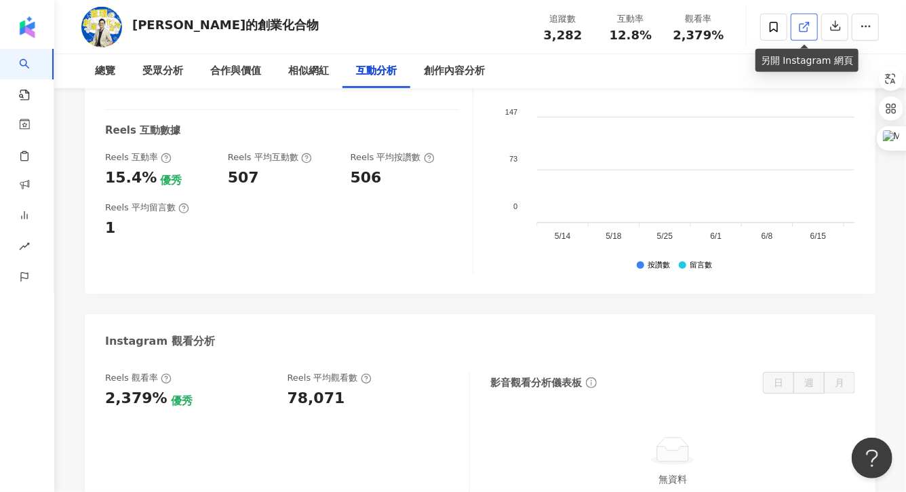
click at [802, 28] on icon at bounding box center [804, 27] width 12 height 12
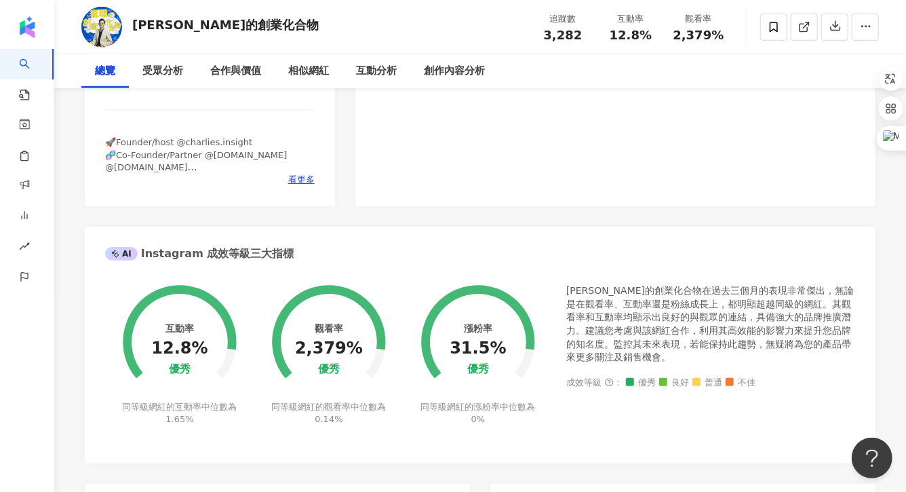
scroll to position [0, 0]
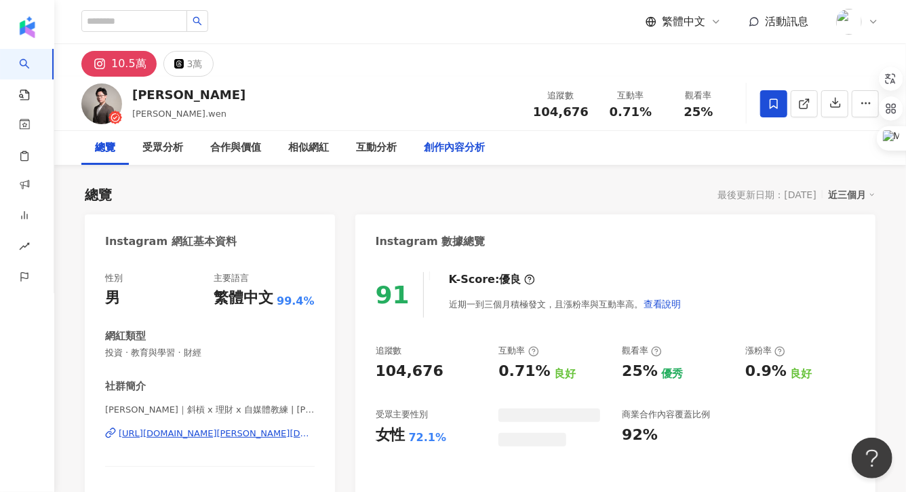
click at [427, 159] on div "創作內容分析" at bounding box center [454, 148] width 88 height 34
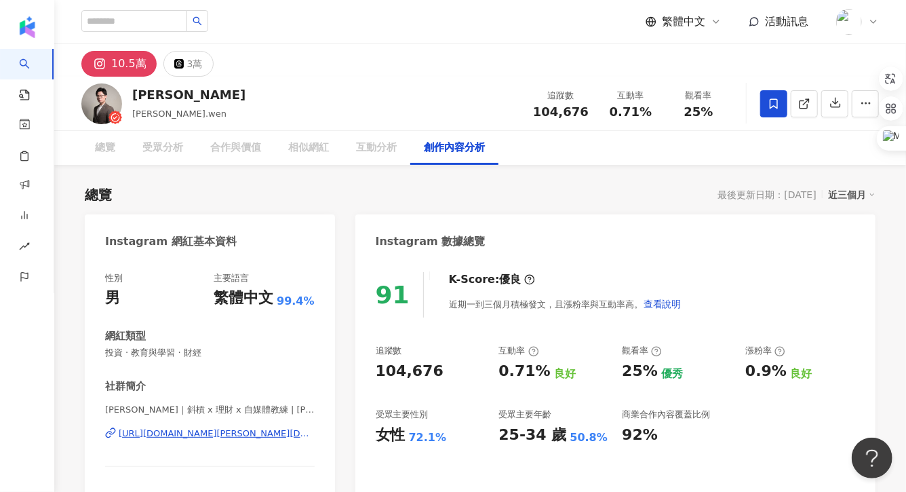
click at [439, 146] on div "創作內容分析" at bounding box center [454, 148] width 61 height 16
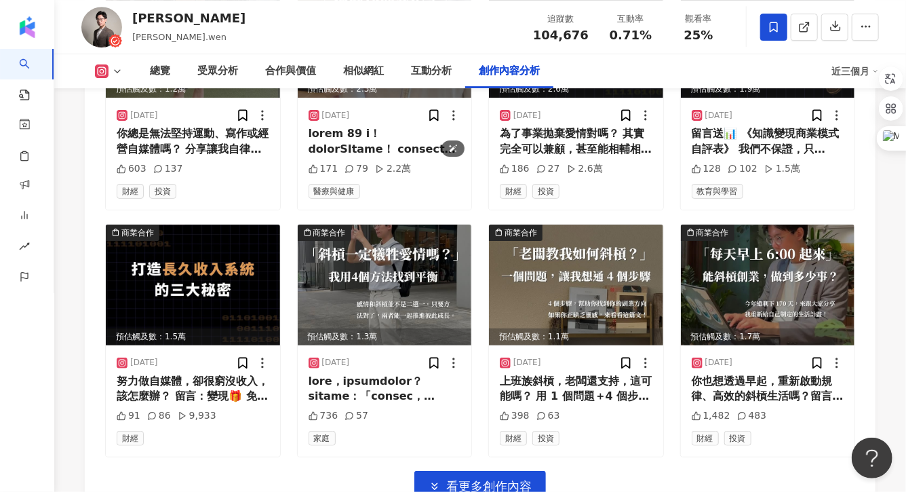
scroll to position [4794, 0]
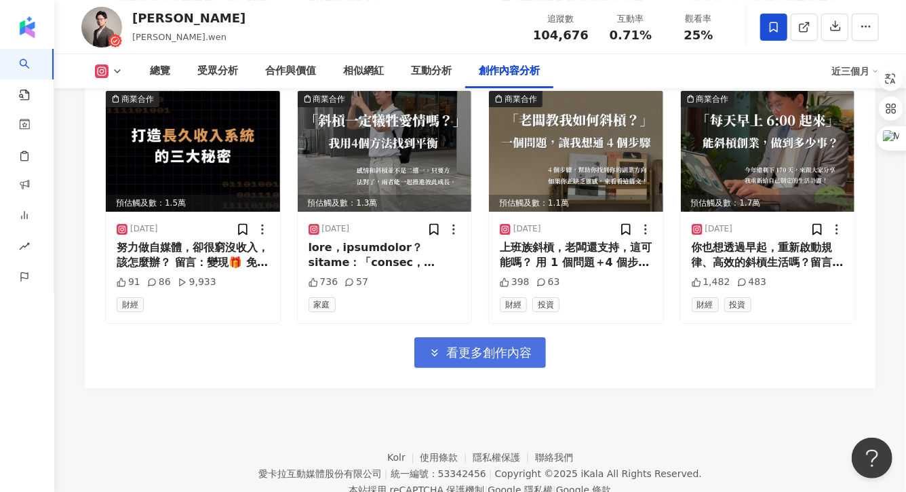
click at [468, 337] on button "看更多創作內容" at bounding box center [480, 352] width 132 height 31
